Goal: Task Accomplishment & Management: Complete application form

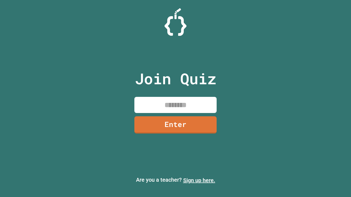
click at [199, 181] on link "Sign up here." at bounding box center [199, 180] width 32 height 7
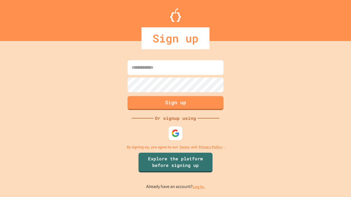
click at [199, 187] on link "Log in." at bounding box center [198, 187] width 13 height 6
